Goal: Transaction & Acquisition: Purchase product/service

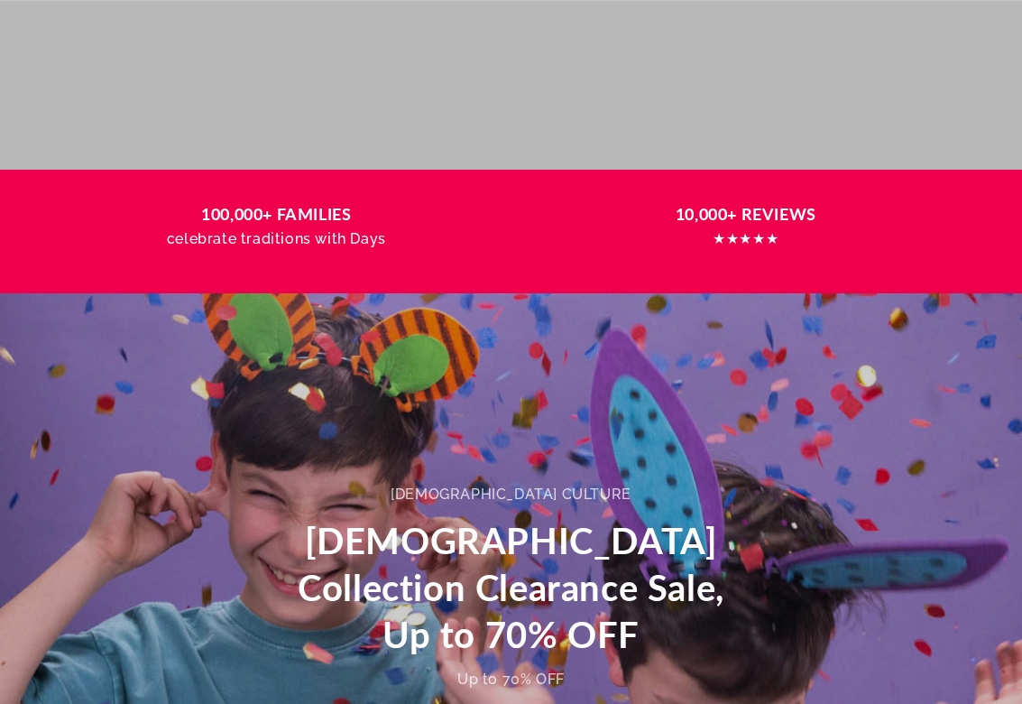
scroll to position [902, 0]
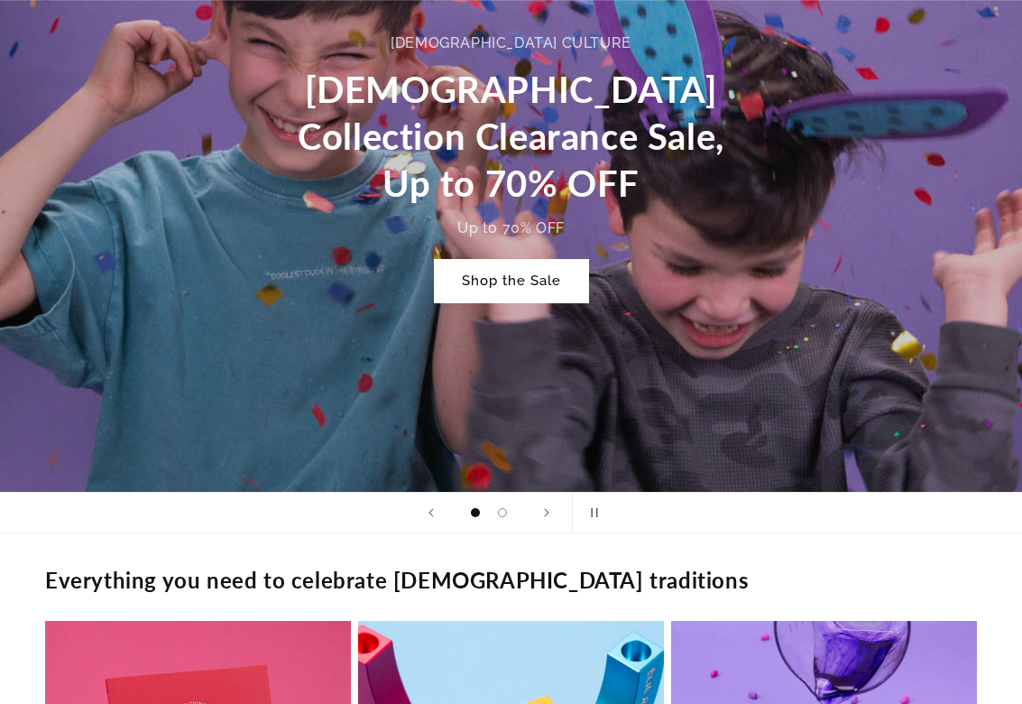
click at [217, 156] on link "Shop the Sale" at bounding box center [511, 281] width 153 height 42
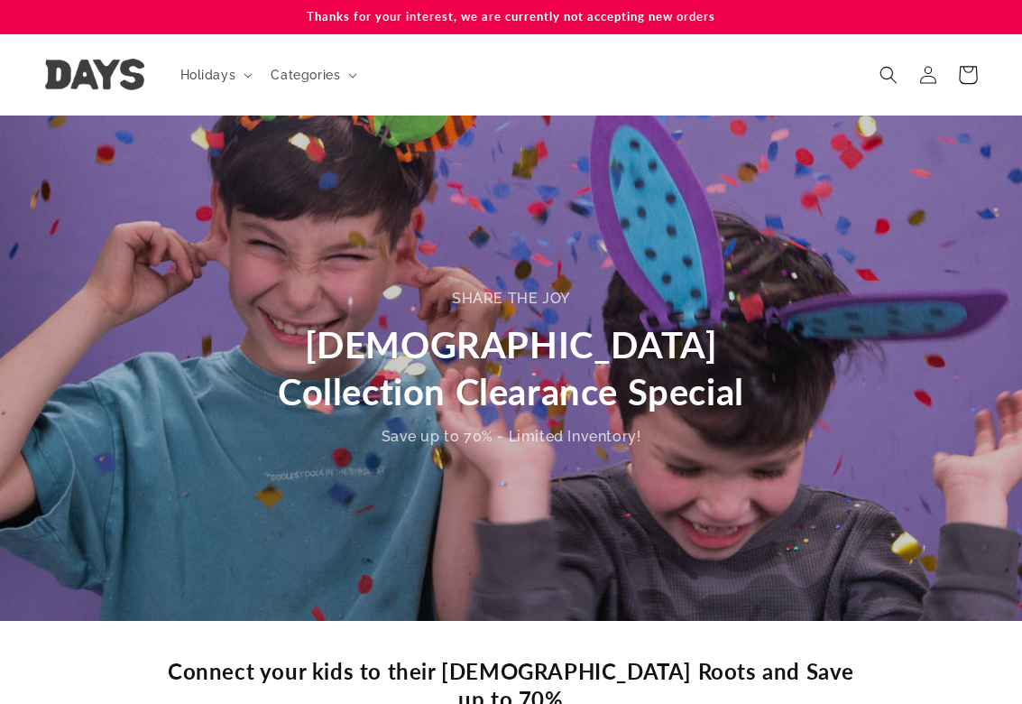
click at [970, 87] on icon at bounding box center [967, 74] width 42 height 42
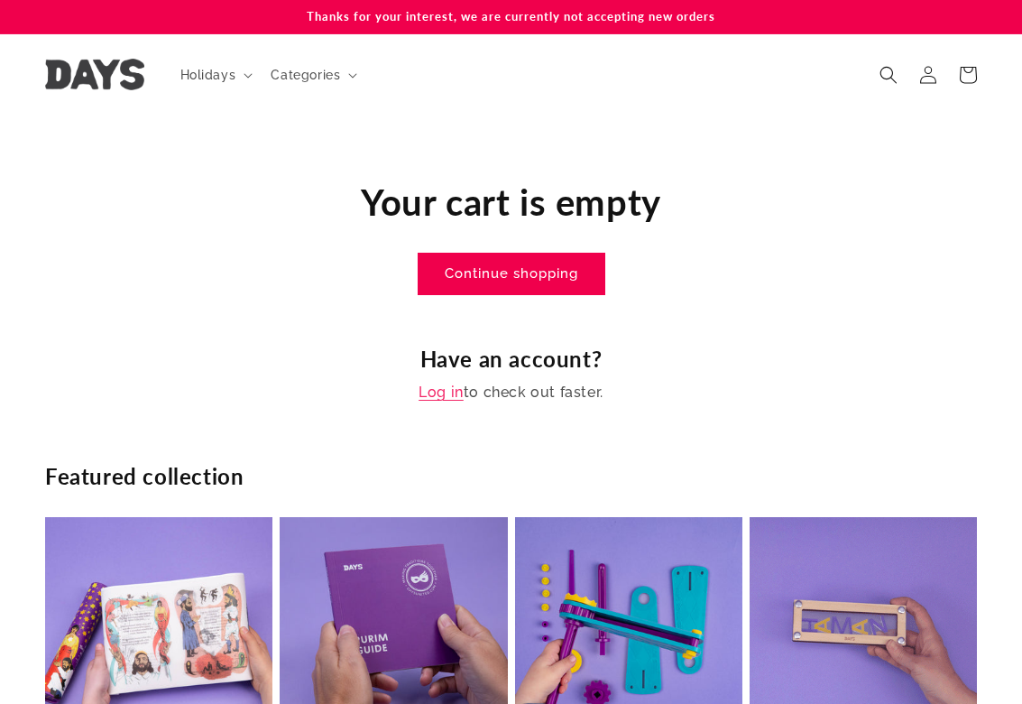
scroll to position [451, 0]
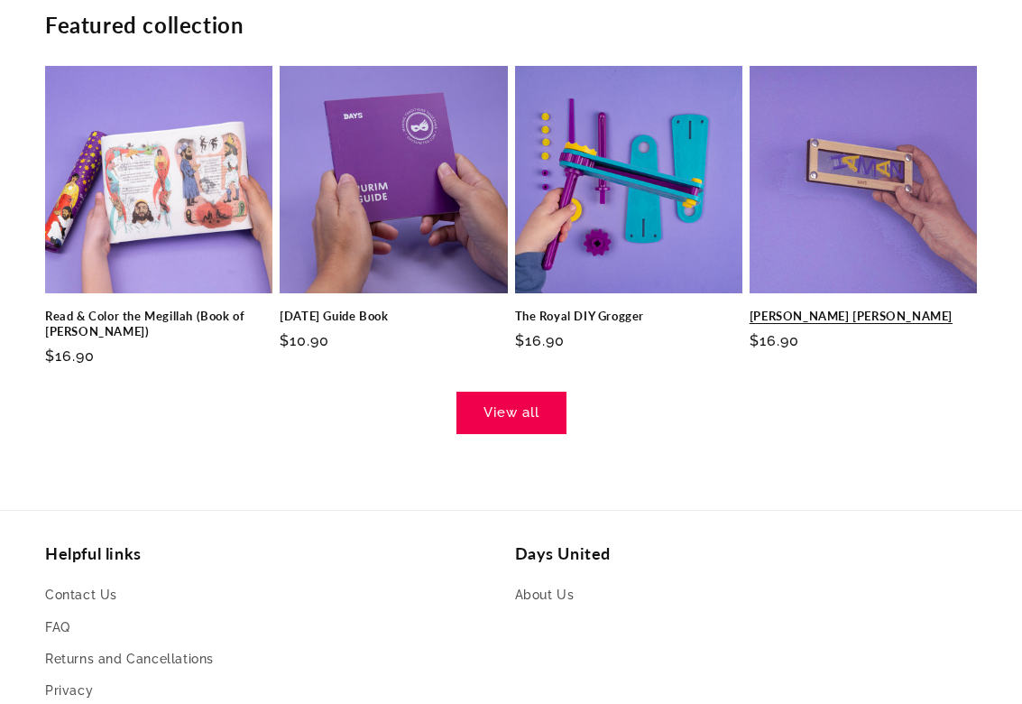
click at [840, 308] on link "Haman Grogger" at bounding box center [863, 315] width 227 height 15
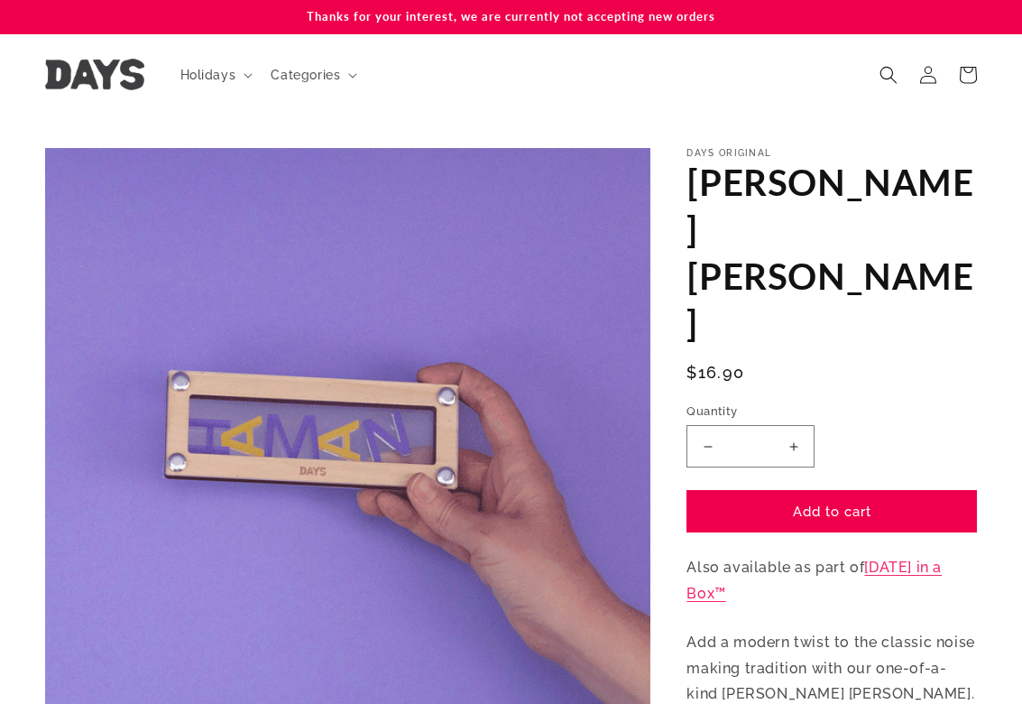
click at [798, 425] on button "Increase quantity for [PERSON_NAME] [PERSON_NAME]" at bounding box center [793, 446] width 41 height 42
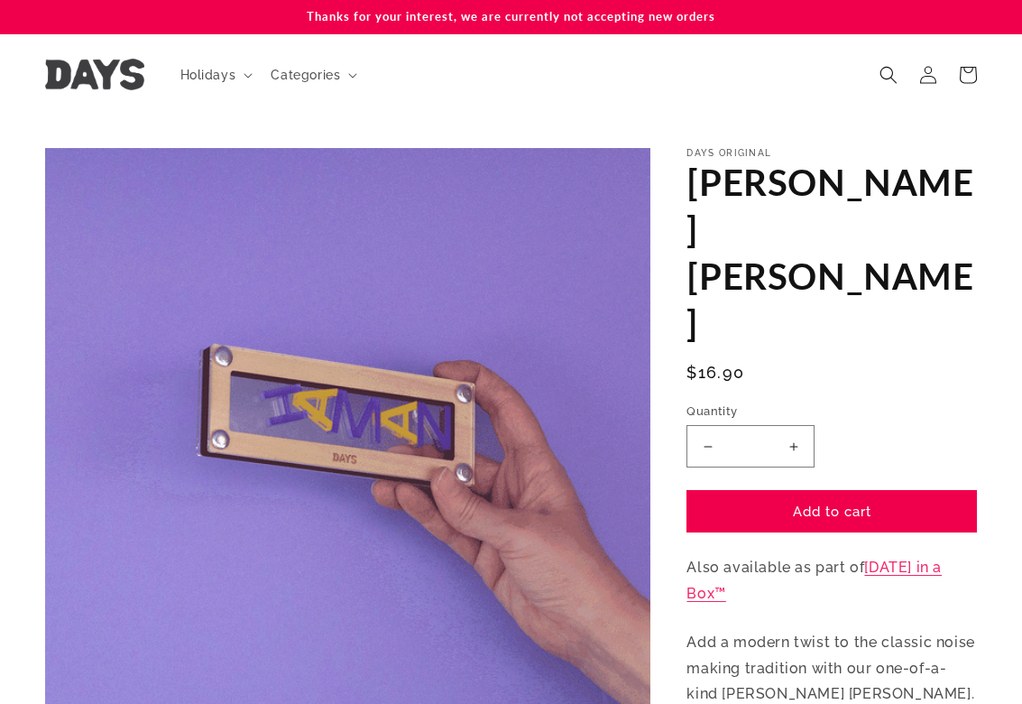
click at [798, 425] on button "Increase quantity for [PERSON_NAME] [PERSON_NAME]" at bounding box center [793, 446] width 41 height 42
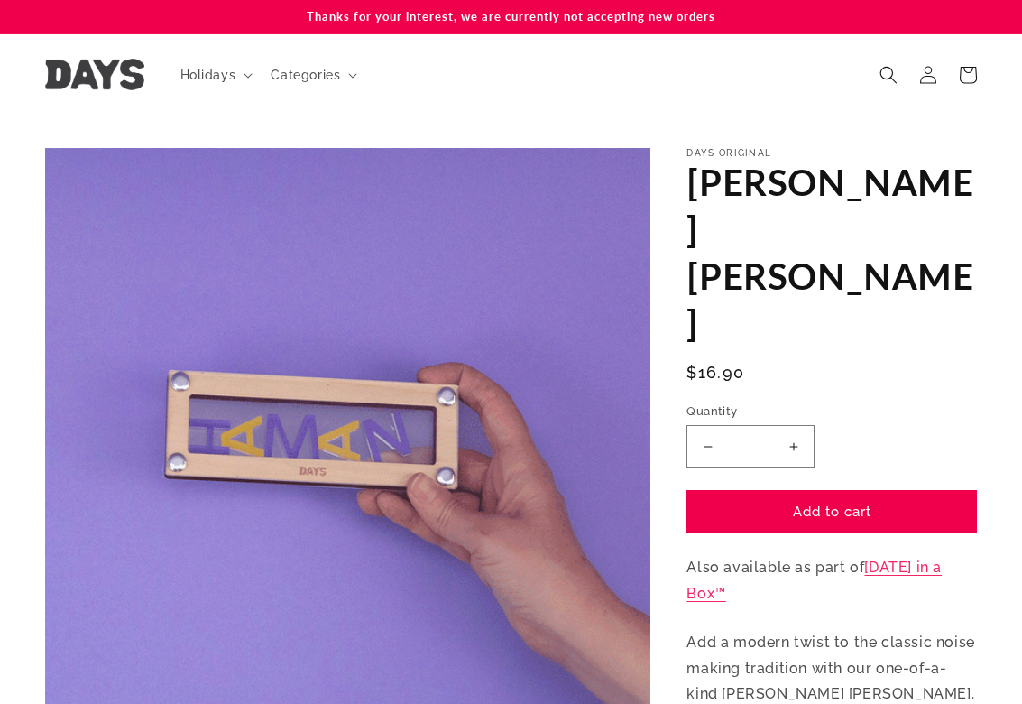
type input "*"
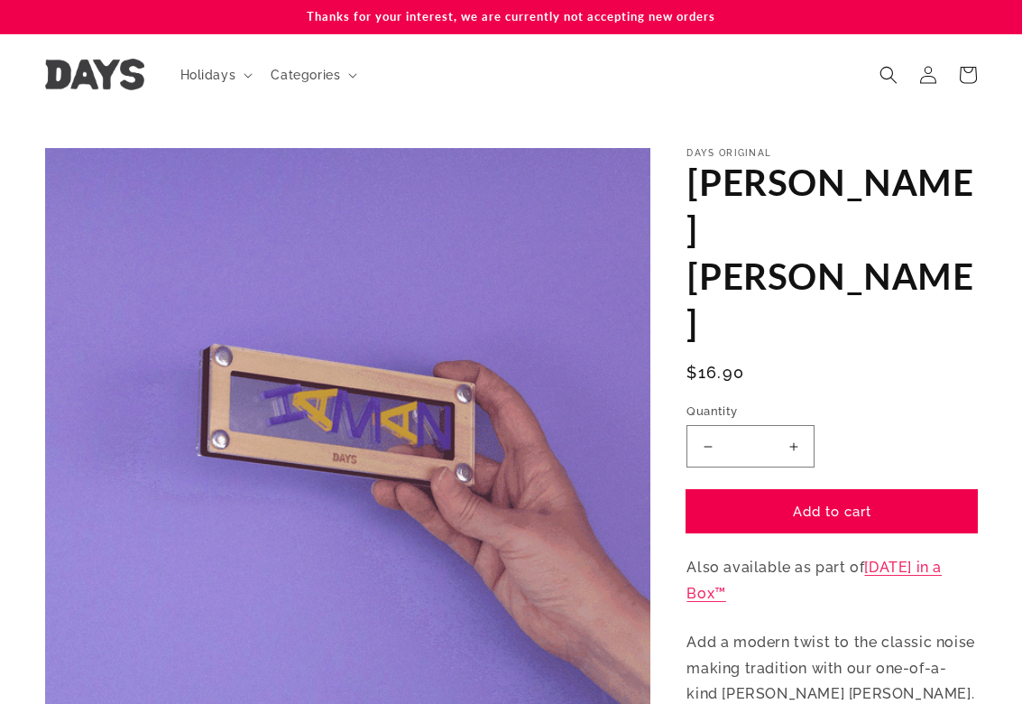
click at [798, 490] on button "Add to cart" at bounding box center [831, 511] width 290 height 42
